Goal: Information Seeking & Learning: Learn about a topic

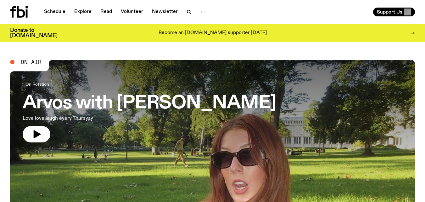
click at [58, 10] on link "Schedule" at bounding box center [54, 12] width 29 height 9
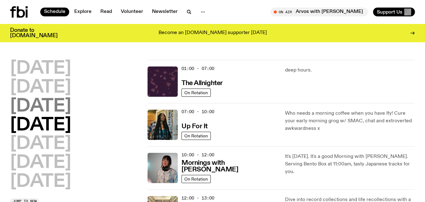
click at [51, 105] on h2 "[DATE]" at bounding box center [40, 107] width 61 height 18
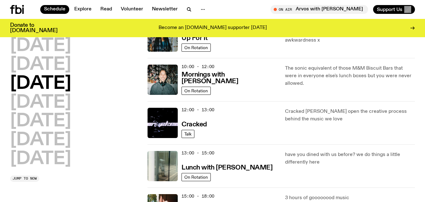
scroll to position [87, 0]
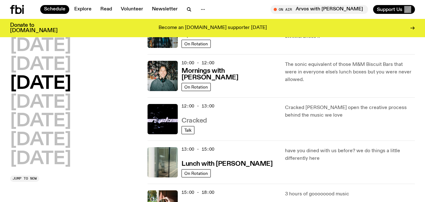
click at [206, 122] on h3 "Cracked" at bounding box center [194, 120] width 25 height 7
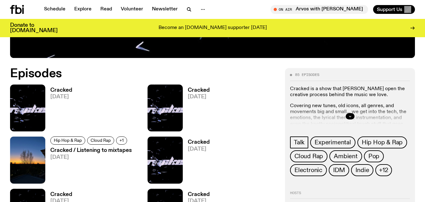
scroll to position [264, 0]
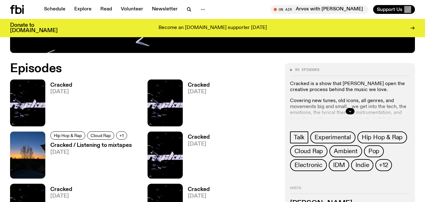
click at [69, 84] on h3 "Cracked" at bounding box center [61, 84] width 22 height 5
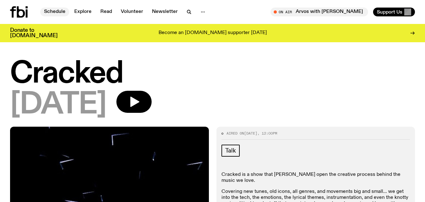
click at [51, 8] on link "Schedule" at bounding box center [54, 12] width 29 height 9
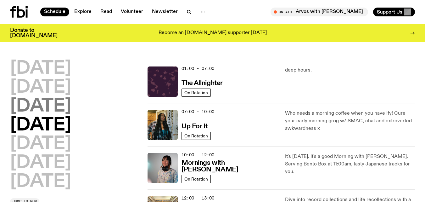
click at [58, 110] on h2 "[DATE]" at bounding box center [40, 107] width 61 height 18
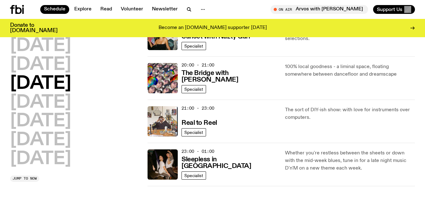
scroll to position [311, 0]
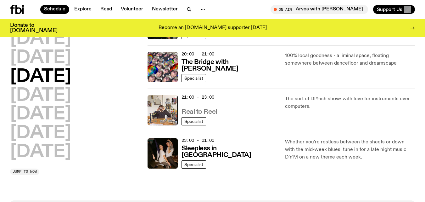
click at [201, 111] on h3 "Real to Reel" at bounding box center [200, 112] width 36 height 7
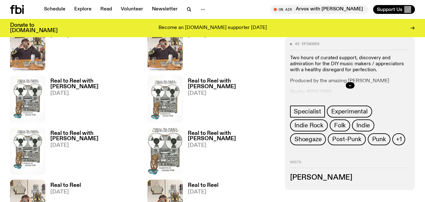
scroll to position [332, 0]
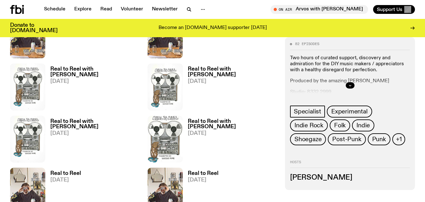
drag, startPoint x: 422, startPoint y: 110, endPoint x: 423, endPoint y: 103, distance: 7.2
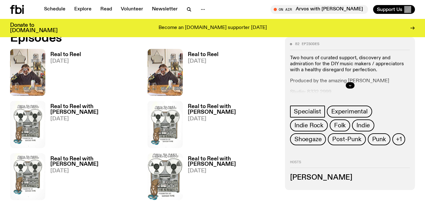
scroll to position [280, 0]
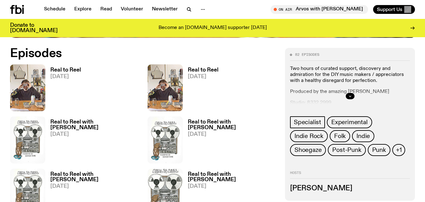
click at [76, 67] on h3 "Real to Reel" at bounding box center [65, 69] width 31 height 5
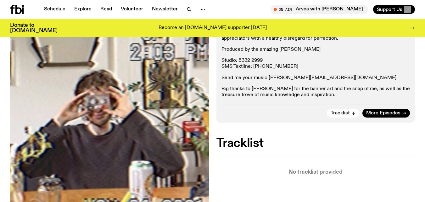
scroll to position [136, 0]
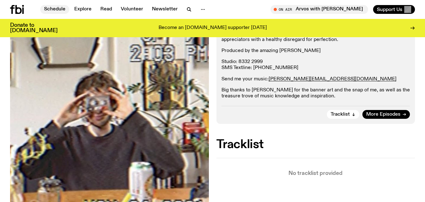
click at [54, 8] on link "Schedule" at bounding box center [54, 9] width 29 height 9
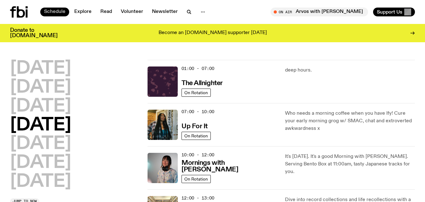
click at [50, 107] on h2 "[DATE]" at bounding box center [40, 107] width 61 height 18
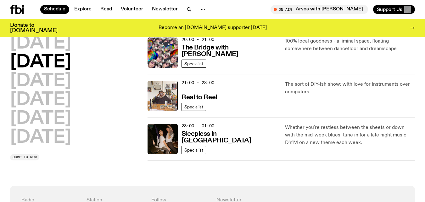
scroll to position [330, 0]
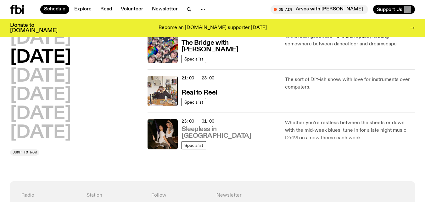
click at [231, 138] on h3 "Sleepless in [GEOGRAPHIC_DATA]" at bounding box center [230, 132] width 96 height 13
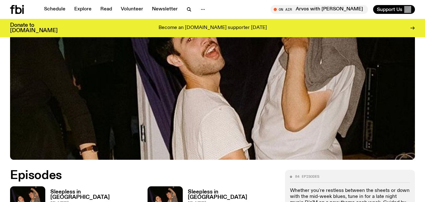
scroll to position [191, 0]
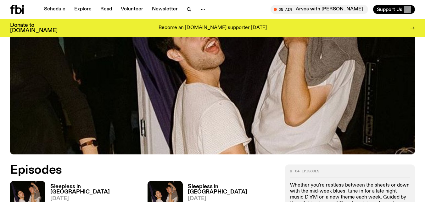
click at [77, 184] on h3 "Sleepless in [GEOGRAPHIC_DATA]" at bounding box center [95, 189] width 90 height 11
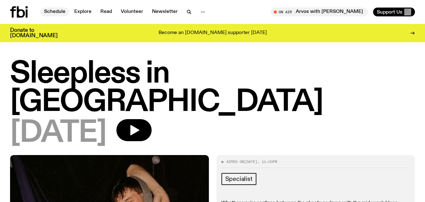
click at [64, 11] on link "Schedule" at bounding box center [54, 12] width 29 height 9
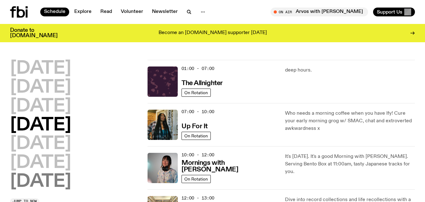
click at [48, 180] on h2 "[DATE]" at bounding box center [40, 182] width 61 height 18
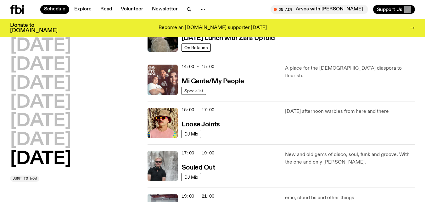
scroll to position [314, 0]
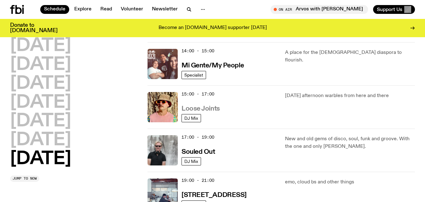
click at [211, 109] on h3 "Loose Joints" at bounding box center [201, 108] width 38 height 7
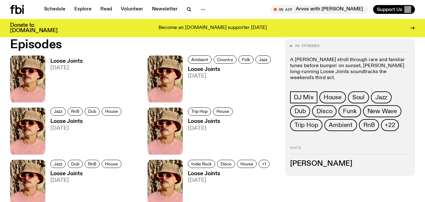
scroll to position [286, 0]
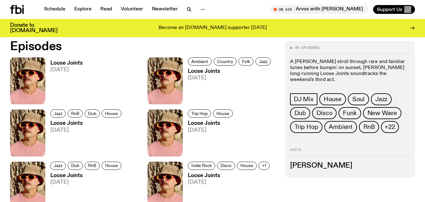
click at [78, 62] on h3 "Loose Joints" at bounding box center [66, 62] width 32 height 5
